Goal: Transaction & Acquisition: Purchase product/service

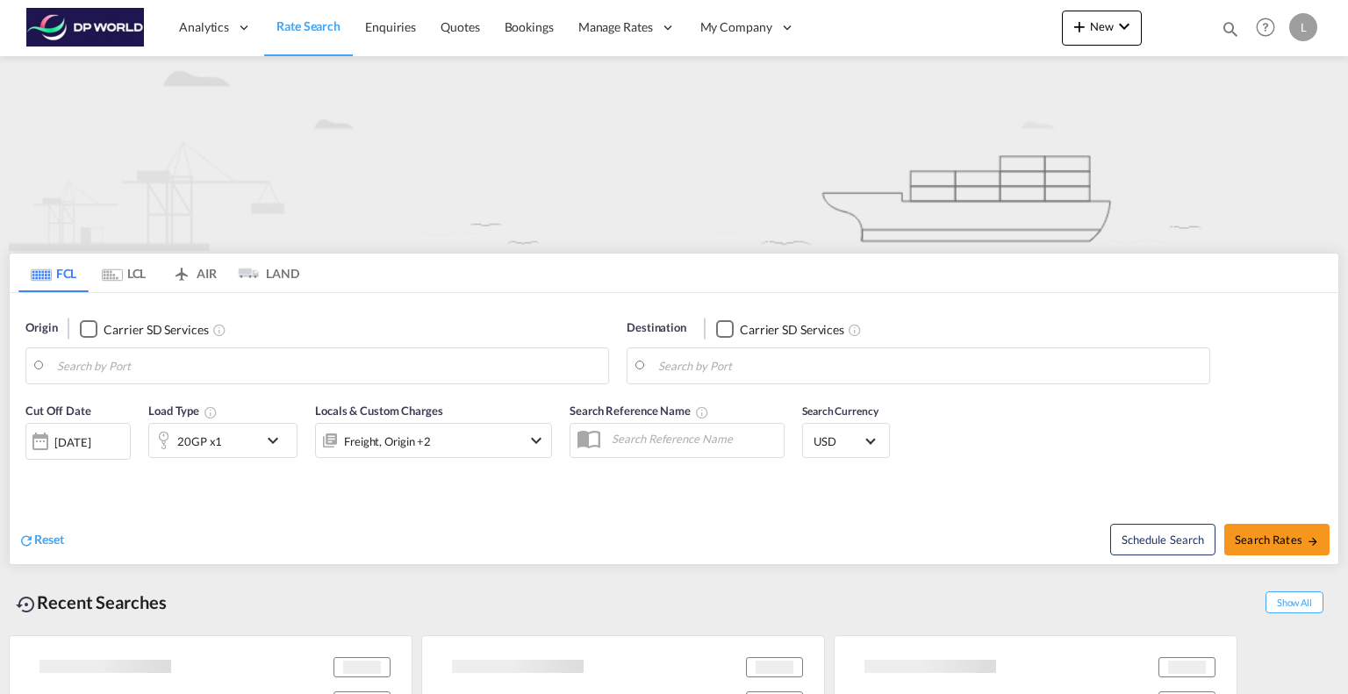
type input "[GEOGRAPHIC_DATA], [GEOGRAPHIC_DATA], USHOU"
type input "Tuticorin, INTUT"
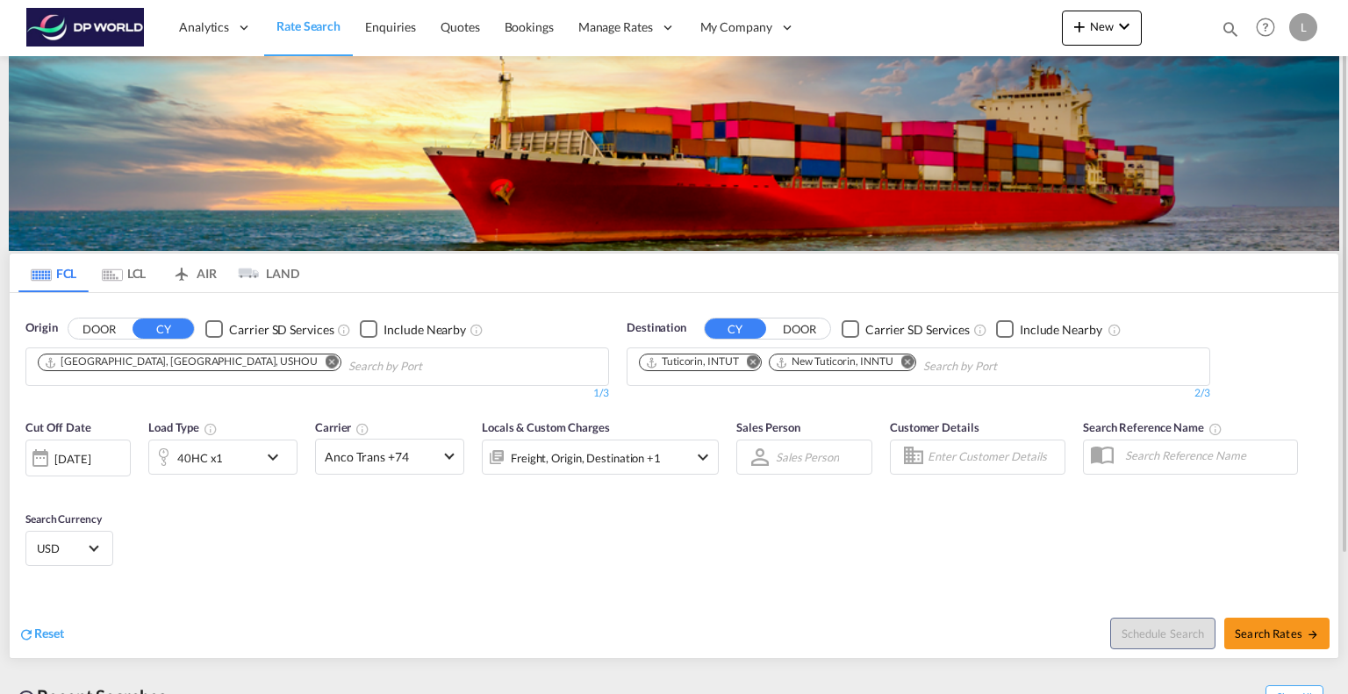
click at [325, 360] on md-icon "Remove" at bounding box center [331, 361] width 13 height 13
click at [751, 367] on md-icon "Remove" at bounding box center [753, 361] width 13 height 13
click at [270, 456] on md-icon "icon-chevron-down" at bounding box center [277, 457] width 30 height 21
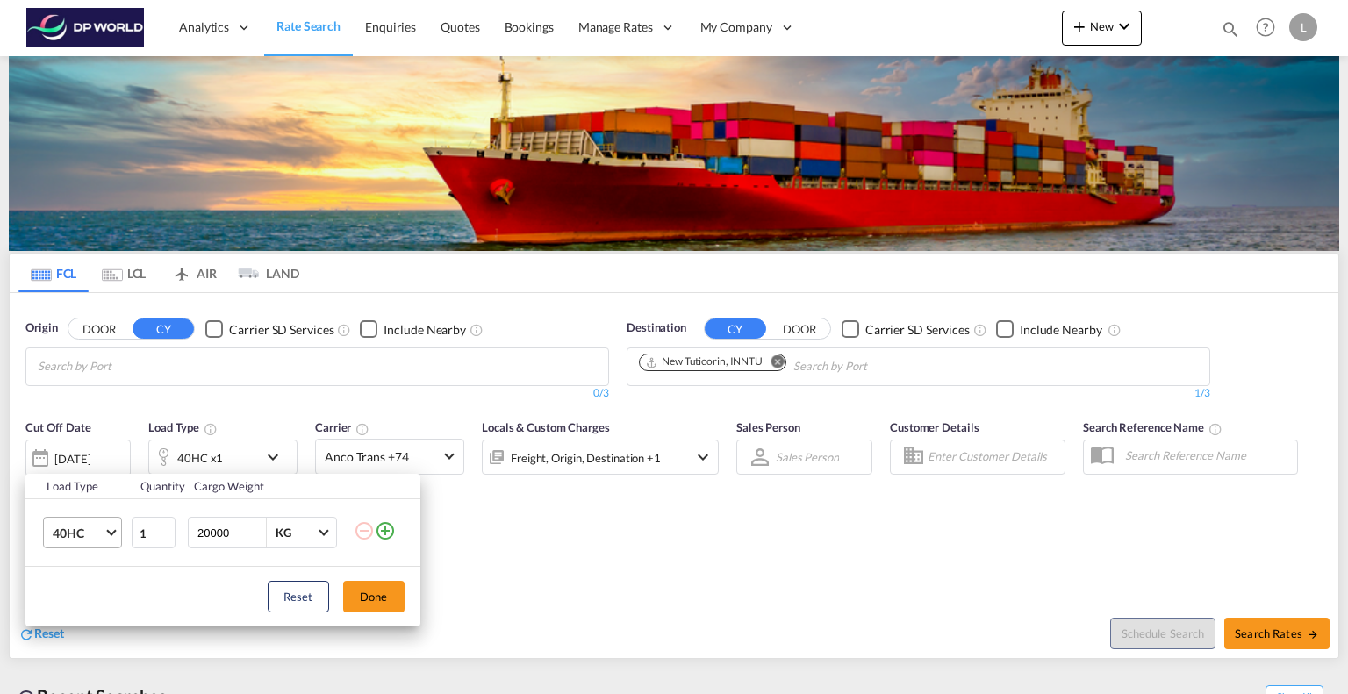
click at [107, 530] on span "Choose: \a40HC" at bounding box center [111, 531] width 10 height 10
click at [88, 460] on md-option "20GP" at bounding box center [97, 449] width 119 height 42
click at [373, 604] on button "Done" at bounding box center [373, 597] width 61 height 32
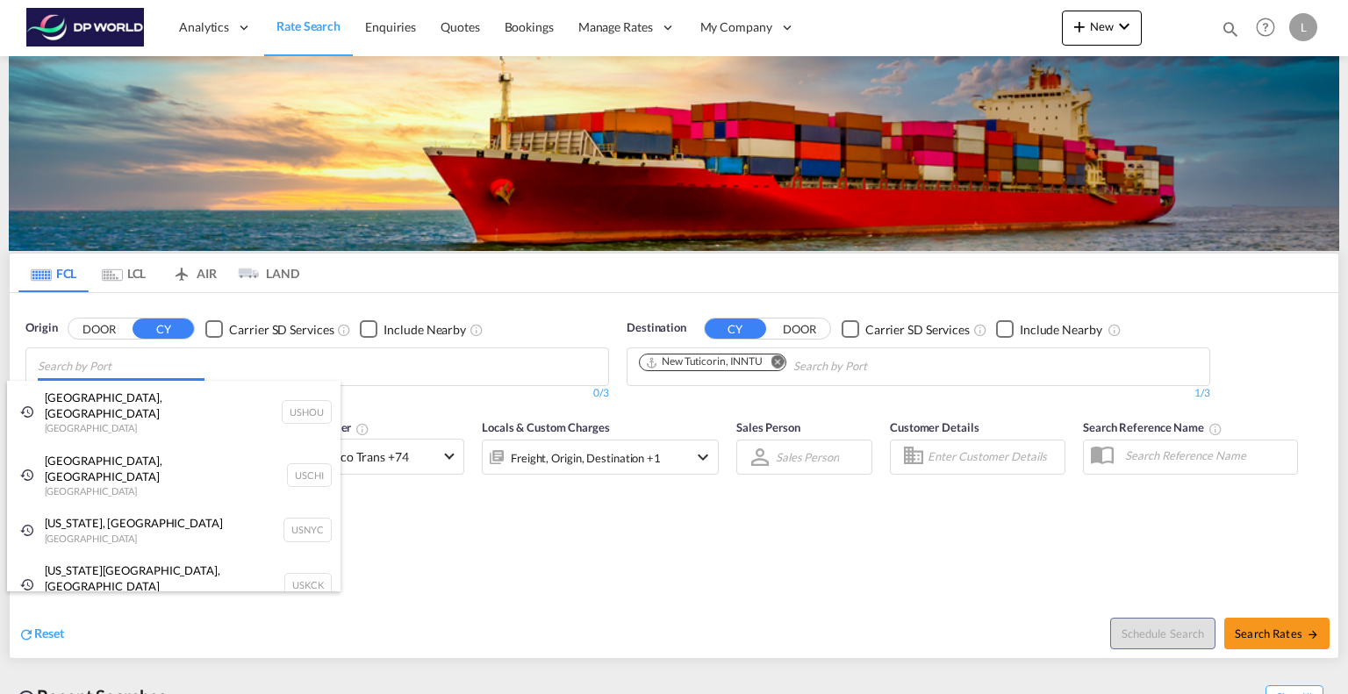
click at [182, 364] on body "Analytics Reports Dashboard Rate Search Enquiries Quotes Bookings" at bounding box center [674, 347] width 1348 height 694
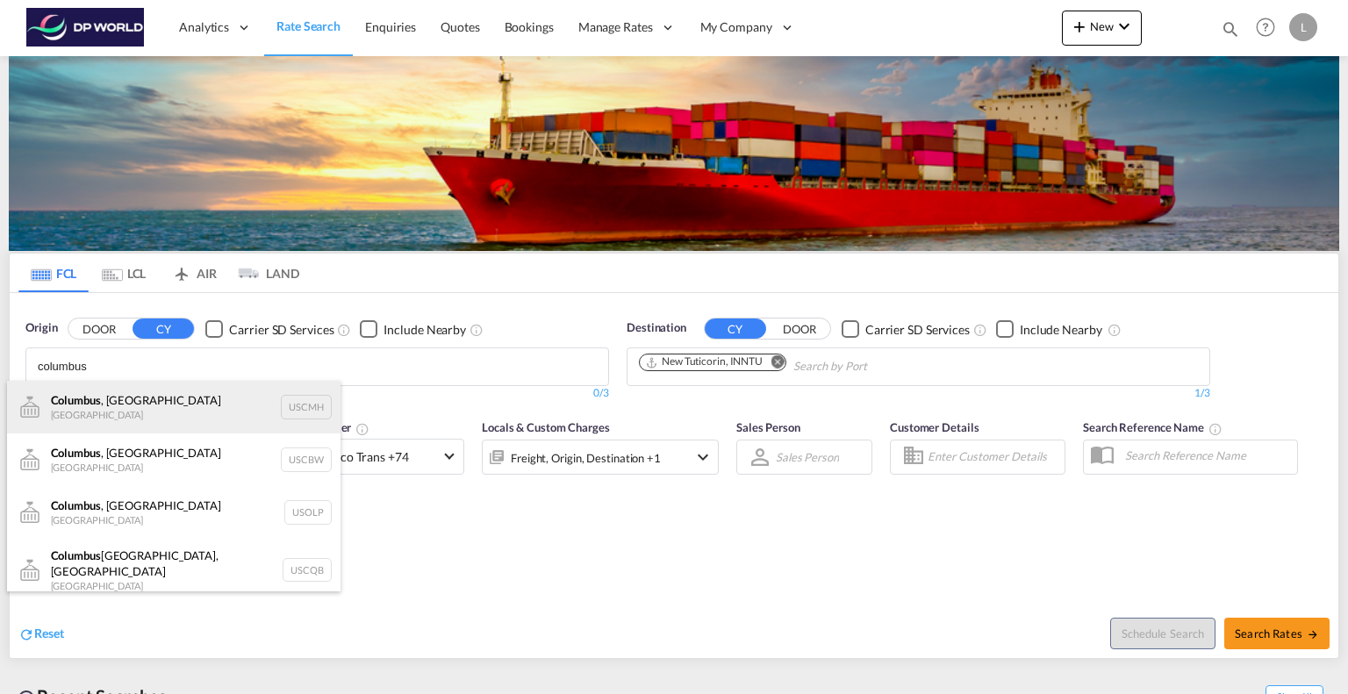
type input "columbus"
click at [89, 399] on div "Columbus , OH United States USCMH" at bounding box center [173, 407] width 333 height 53
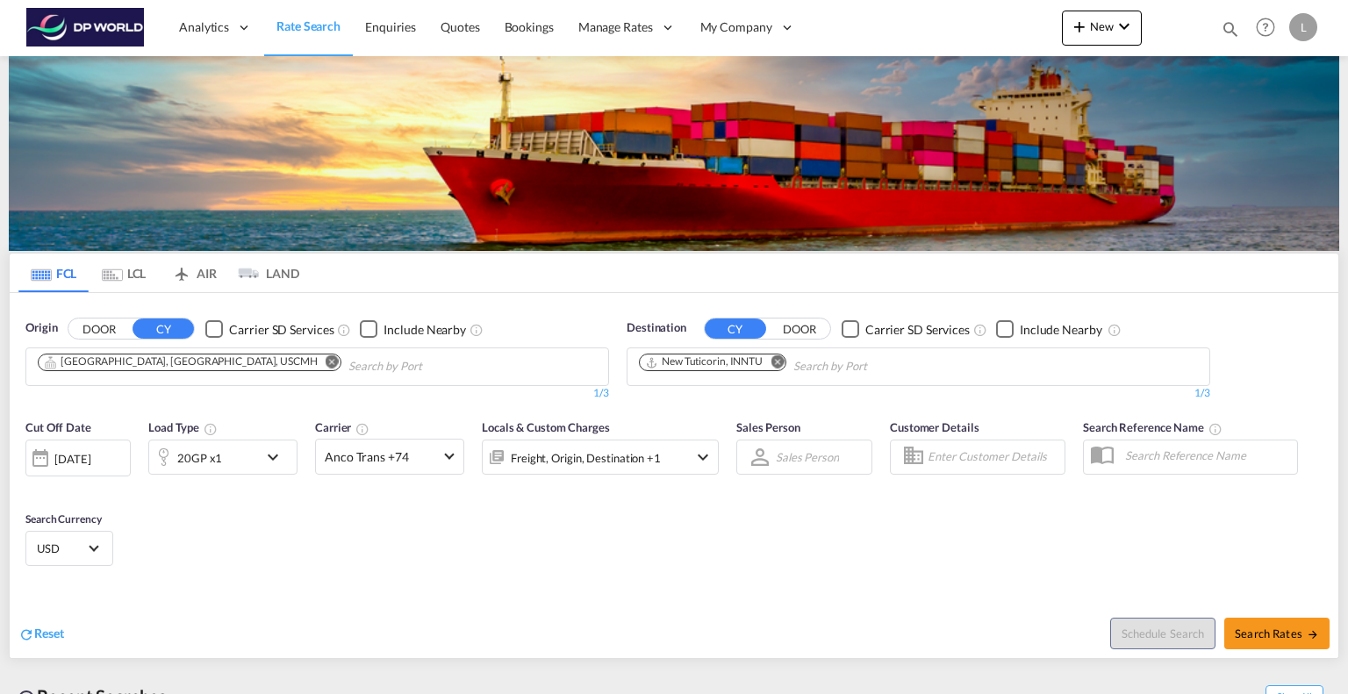
click at [777, 361] on md-icon "Remove" at bounding box center [776, 361] width 13 height 13
click at [777, 361] on input "Chips input." at bounding box center [722, 367] width 167 height 28
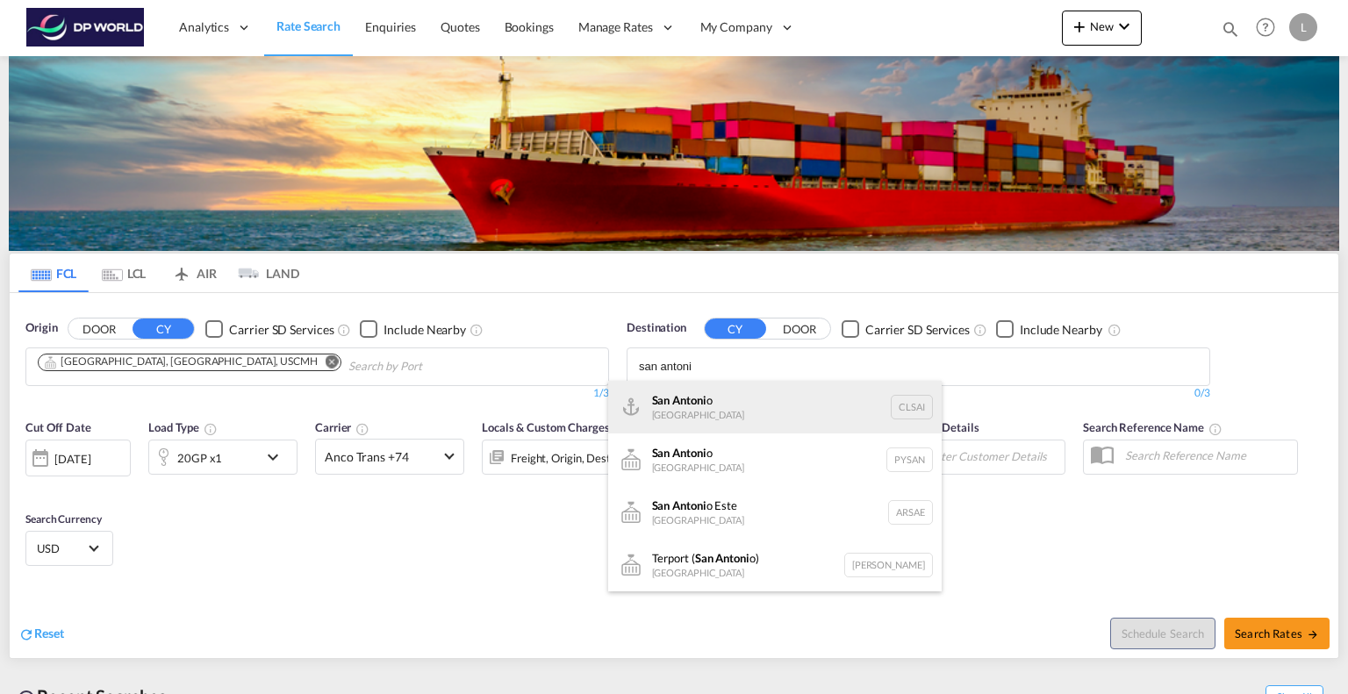
type input "san antoni"
click at [730, 399] on div "San Antoni o Chile CLSAI" at bounding box center [774, 407] width 333 height 53
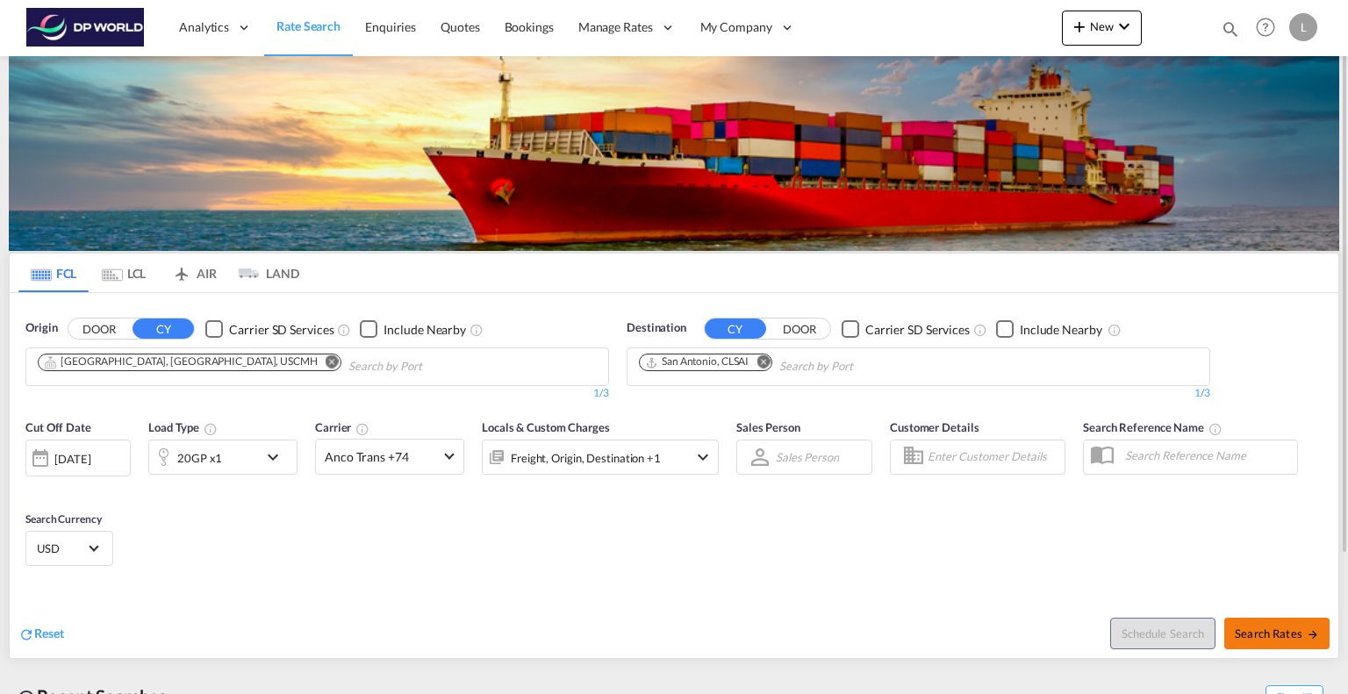
click at [1292, 634] on span "Search Rates" at bounding box center [1276, 633] width 84 height 14
type input "USCMH to CLSAI / 20 Aug 2025"
